Goal: Navigation & Orientation: Find specific page/section

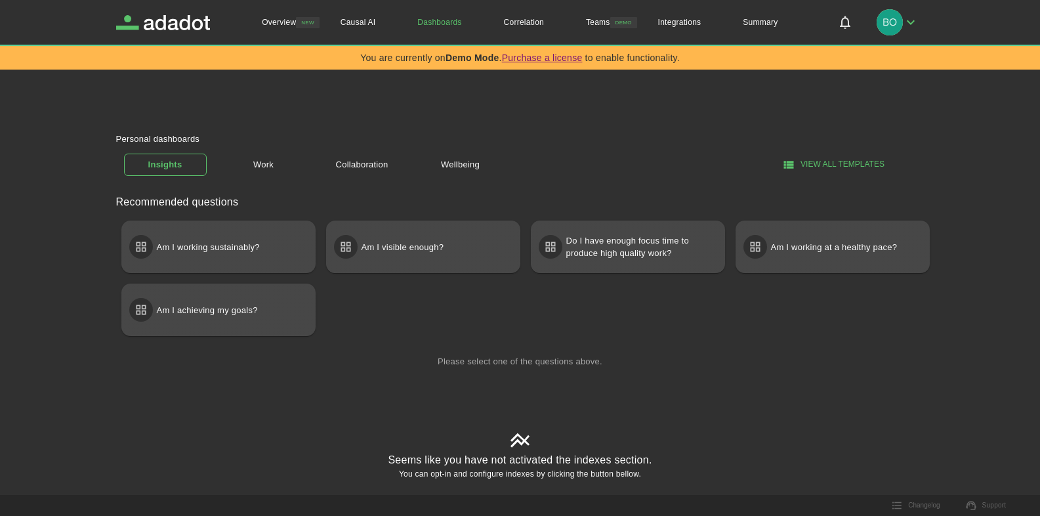
click at [898, 28] on img "button" at bounding box center [890, 22] width 26 height 26
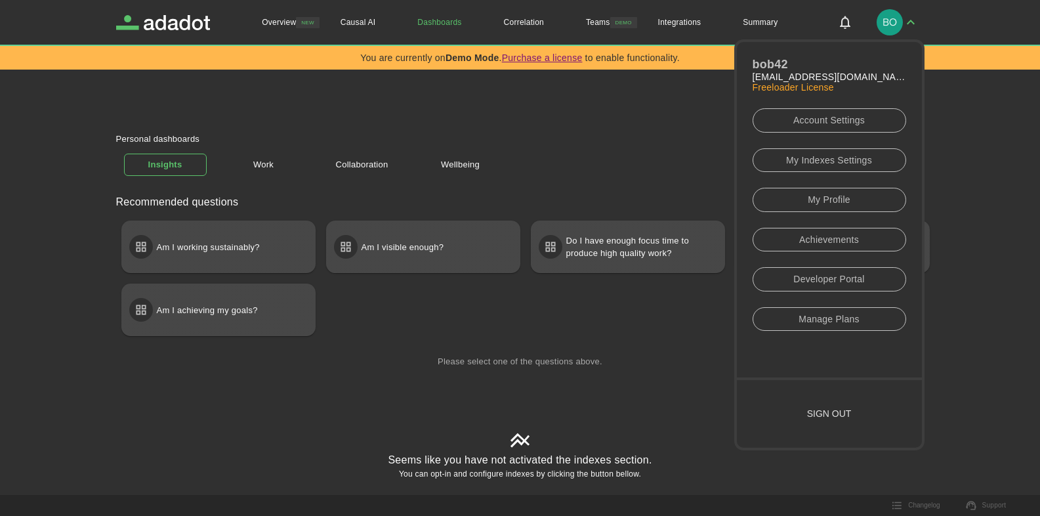
click at [843, 285] on link "Developer Portal" at bounding box center [830, 279] width 154 height 24
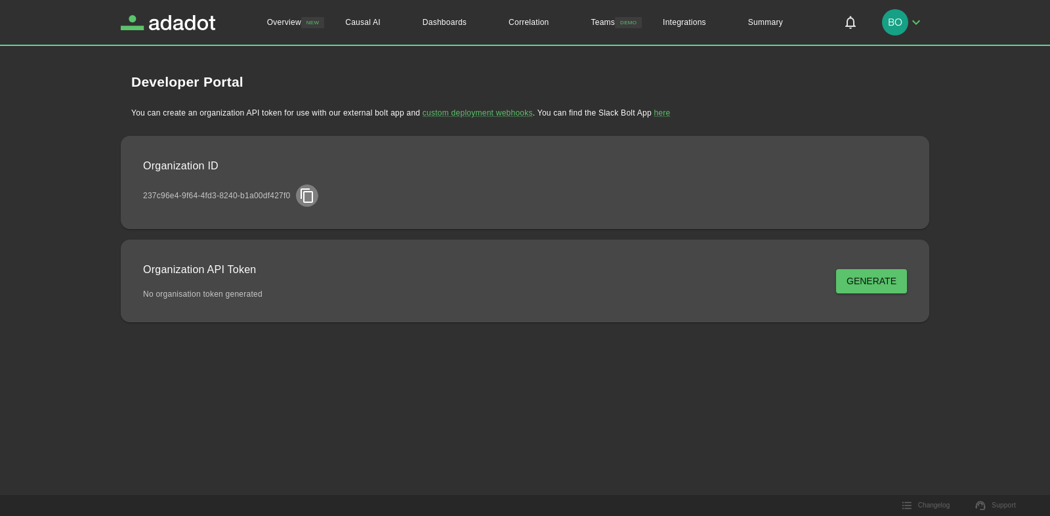
click at [307, 200] on icon "copy organization id" at bounding box center [307, 196] width 16 height 16
click at [895, 27] on img "button" at bounding box center [895, 22] width 26 height 26
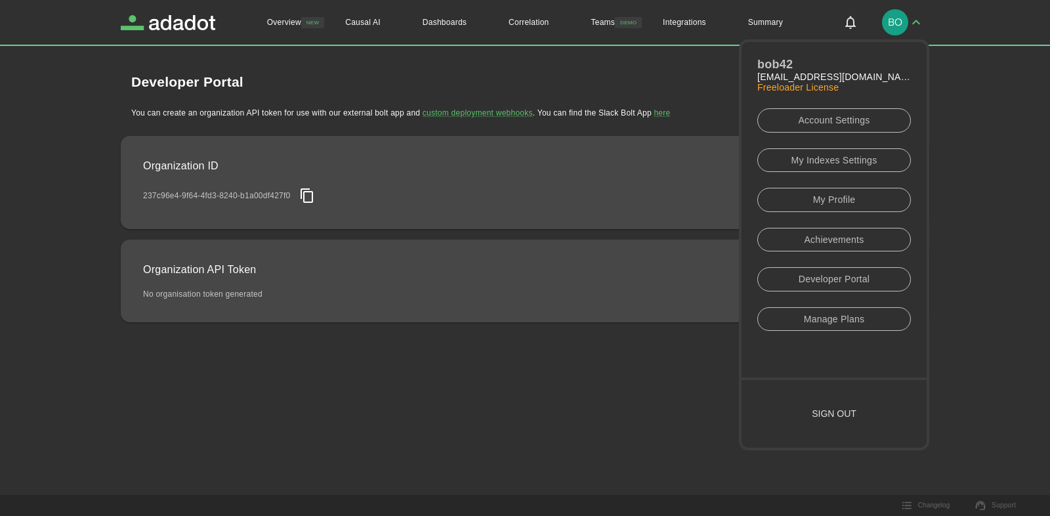
click at [834, 413] on button "Sign out" at bounding box center [834, 414] width 185 height 68
